Goal: Task Accomplishment & Management: Manage account settings

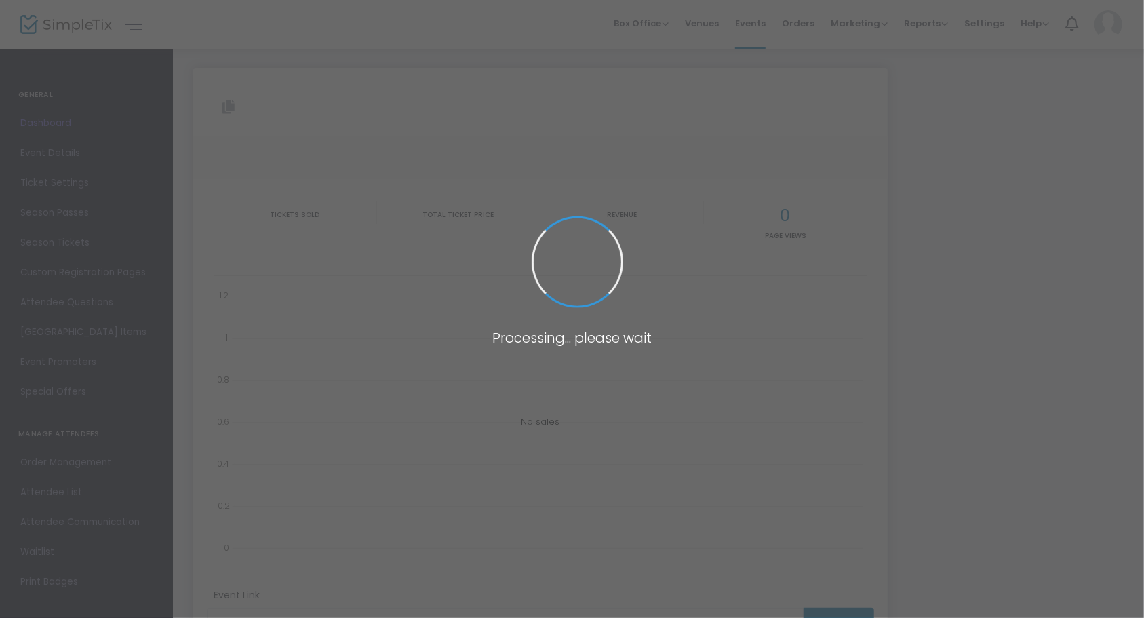
type input "[URL][DOMAIN_NAME]"
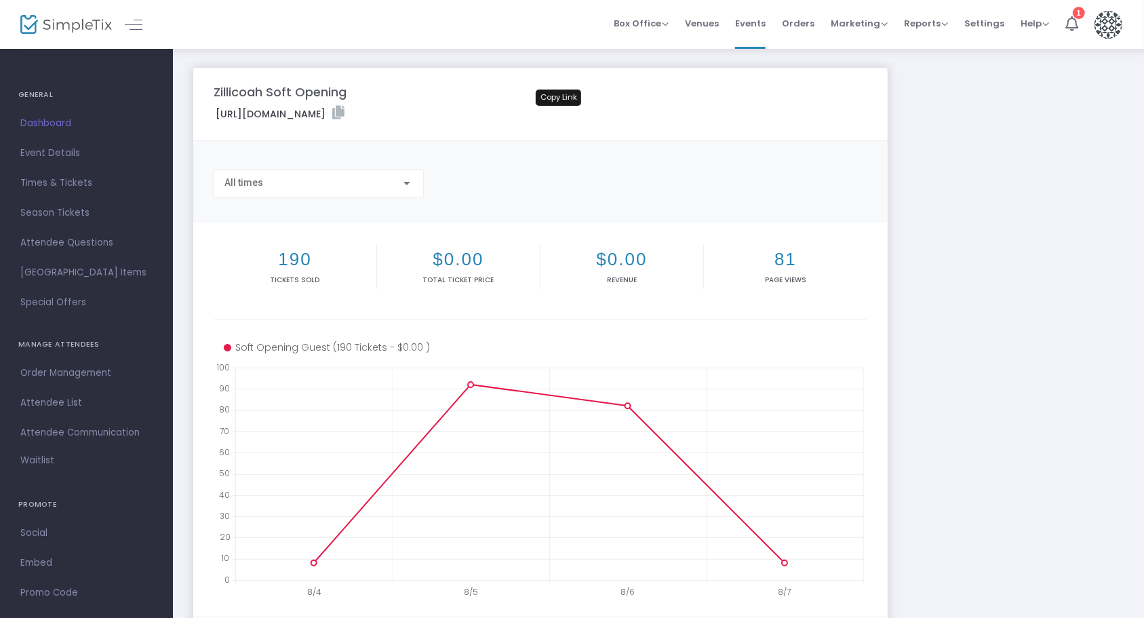
click at [344, 115] on icon at bounding box center [338, 113] width 12 height 14
drag, startPoint x: 557, startPoint y: 114, endPoint x: 537, endPoint y: 94, distance: 28.3
click at [344, 114] on icon at bounding box center [338, 113] width 12 height 14
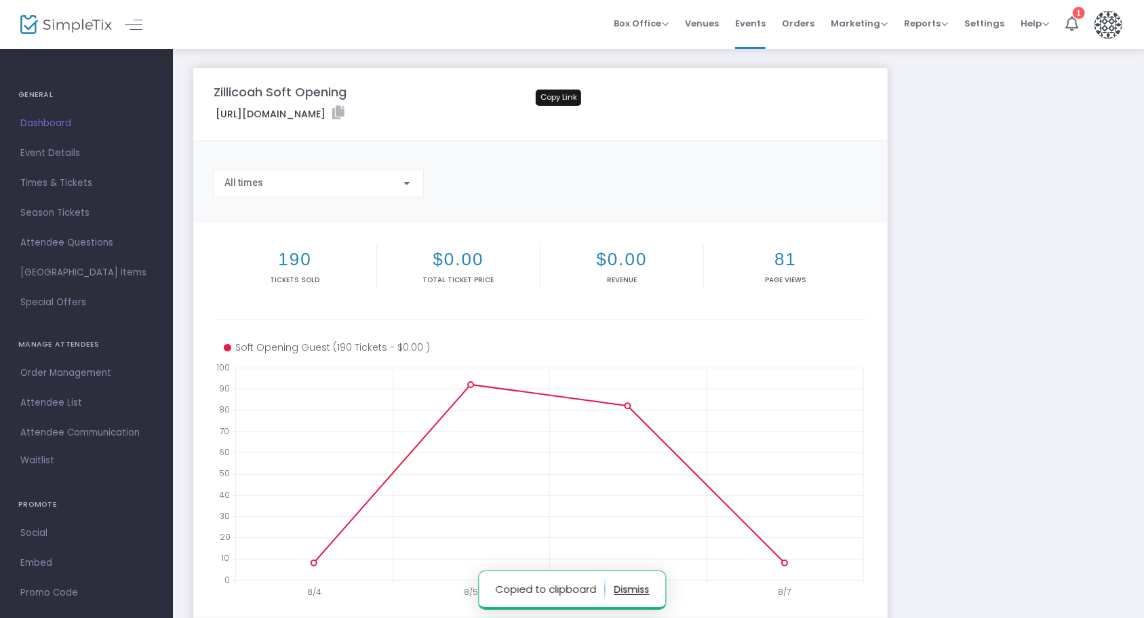
drag, startPoint x: 561, startPoint y: 111, endPoint x: 482, endPoint y: 65, distance: 91.1
click at [344, 112] on icon at bounding box center [338, 113] width 12 height 14
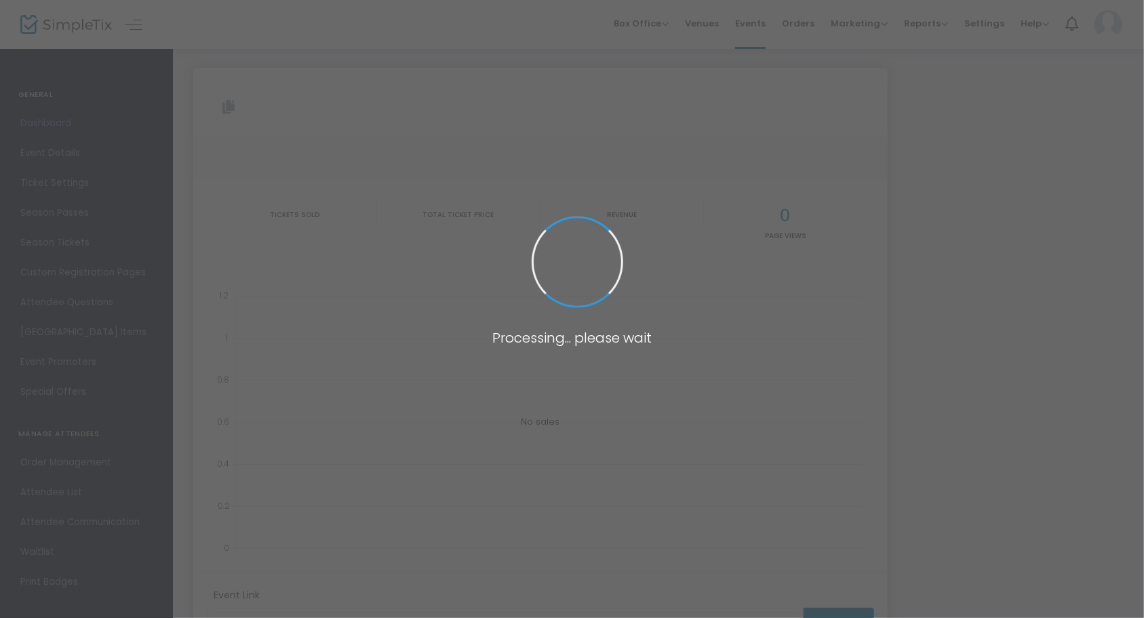
type input "[URL][DOMAIN_NAME]"
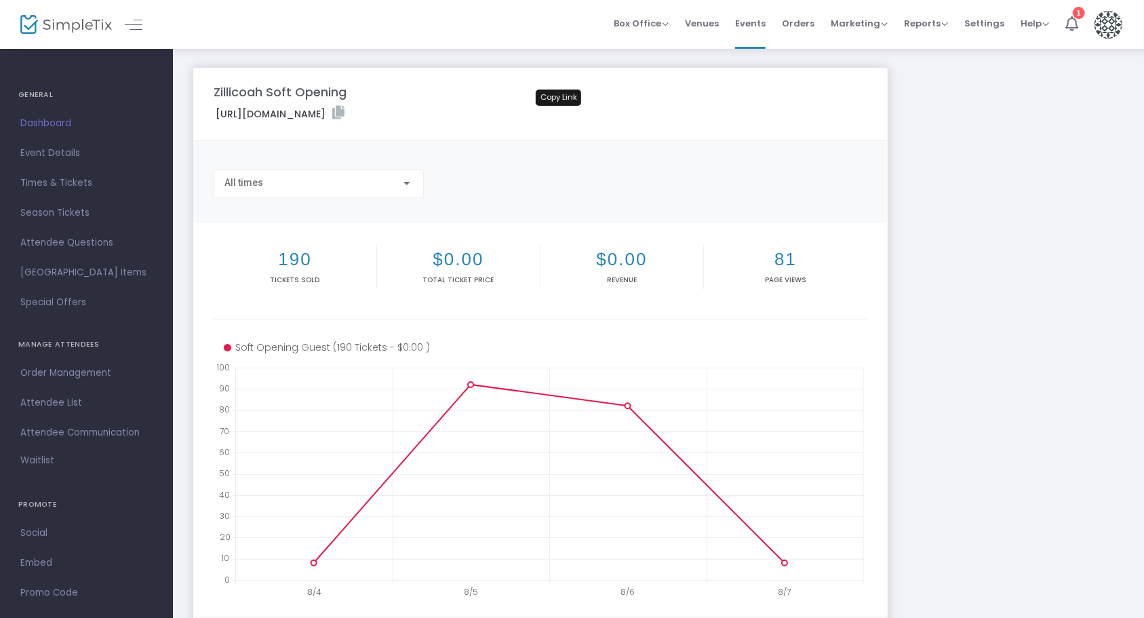
click at [344, 111] on icon at bounding box center [338, 113] width 12 height 14
